Goal: Ask a question: Seek information or help from site administrators or community

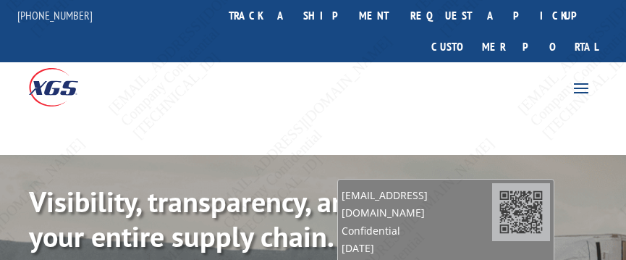
drag, startPoint x: 562, startPoint y: 205, endPoint x: 492, endPoint y: 207, distance: 70.2
click at [491, 207] on div "[EMAIL_ADDRESS][DOMAIN_NAME] Confidential [DATE] [TECHNICAL_ID]" at bounding box center [445, 229] width 217 height 101
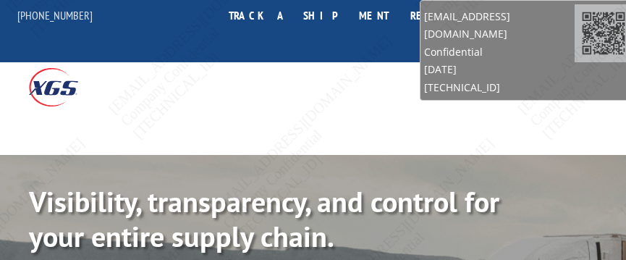
drag, startPoint x: 531, startPoint y: 55, endPoint x: 571, endPoint y: 12, distance: 58.9
click at [571, 12] on div "[EMAIL_ADDRESS][DOMAIN_NAME] Confidential [DATE] [TECHNICAL_ID]" at bounding box center [527, 50] width 217 height 101
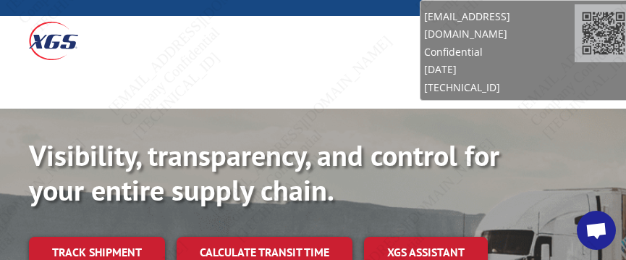
scroll to position [72, 0]
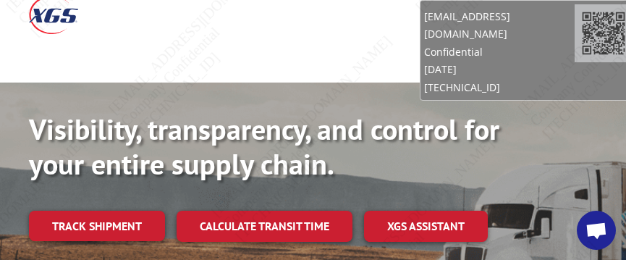
click at [603, 234] on span "Open chat" at bounding box center [595, 231] width 23 height 19
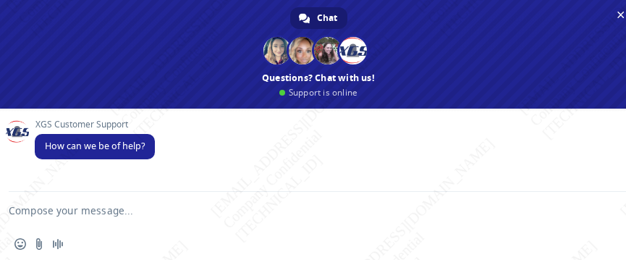
click at [166, 210] on textarea "Compose your message..." at bounding box center [301, 210] width 584 height 36
type textarea "P"
click at [161, 213] on textarea "Can I get an ETA for" at bounding box center [301, 210] width 584 height 36
paste textarea "BG1010106925"
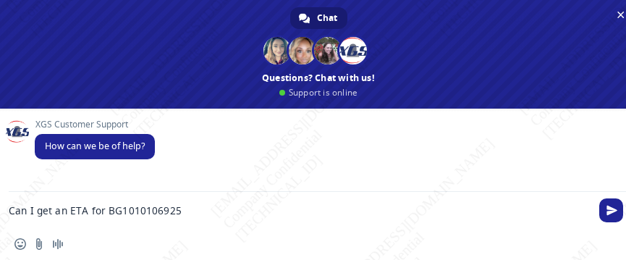
type textarea "Can I get an ETA for BG1010106925?"
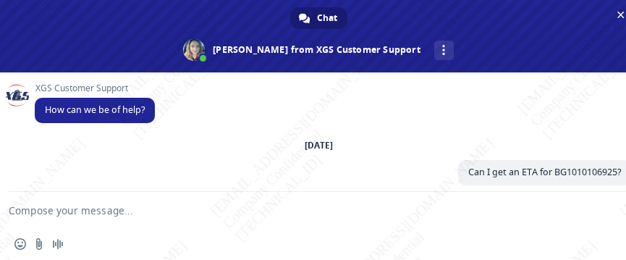
scroll to position [145, 0]
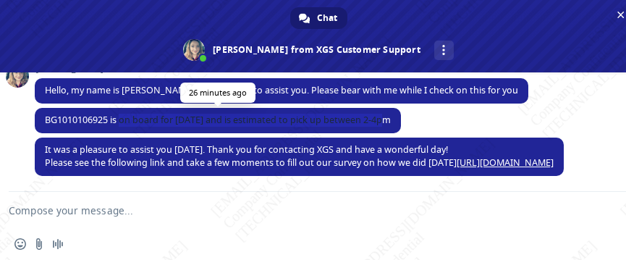
drag, startPoint x: 123, startPoint y: 120, endPoint x: 386, endPoint y: 111, distance: 263.4
click at [386, 111] on span "BG1010106925 is on board for [DATE] and is estimated to pick up between 2-4pm" at bounding box center [218, 120] width 366 height 25
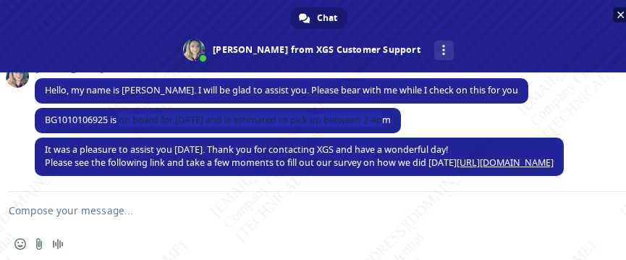
copy span "on board for [DATE] and is estimated to pick up between 2-4pm"
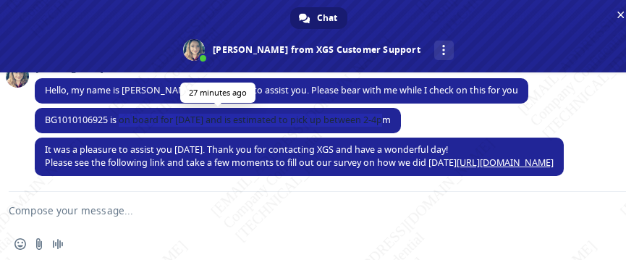
click at [174, 116] on span "BG1010106925 is on board for [DATE] and is estimated to pick up between 2-4pm" at bounding box center [218, 120] width 346 height 12
drag, startPoint x: 124, startPoint y: 119, endPoint x: 396, endPoint y: 111, distance: 272.0
click at [396, 111] on span "BG1010106925 is on board for [DATE] and is estimated to pick up between 2-4pm" at bounding box center [218, 120] width 366 height 25
copy span "on board for [DATE] and is estimated to pick up between 2-4pm"
